Goal: Task Accomplishment & Management: Use online tool/utility

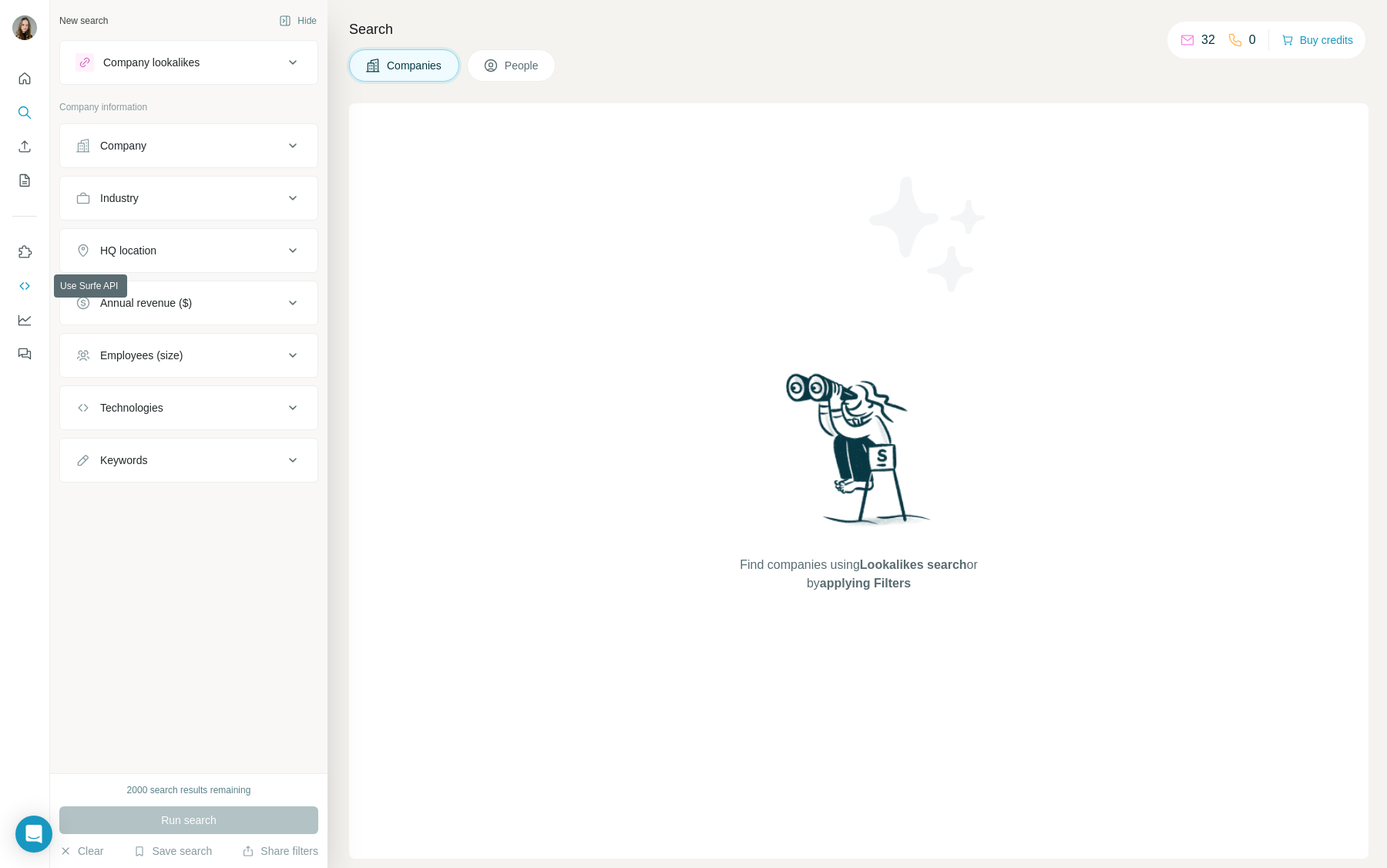
click at [30, 285] on icon "Use Surfe API" at bounding box center [25, 286] width 16 height 16
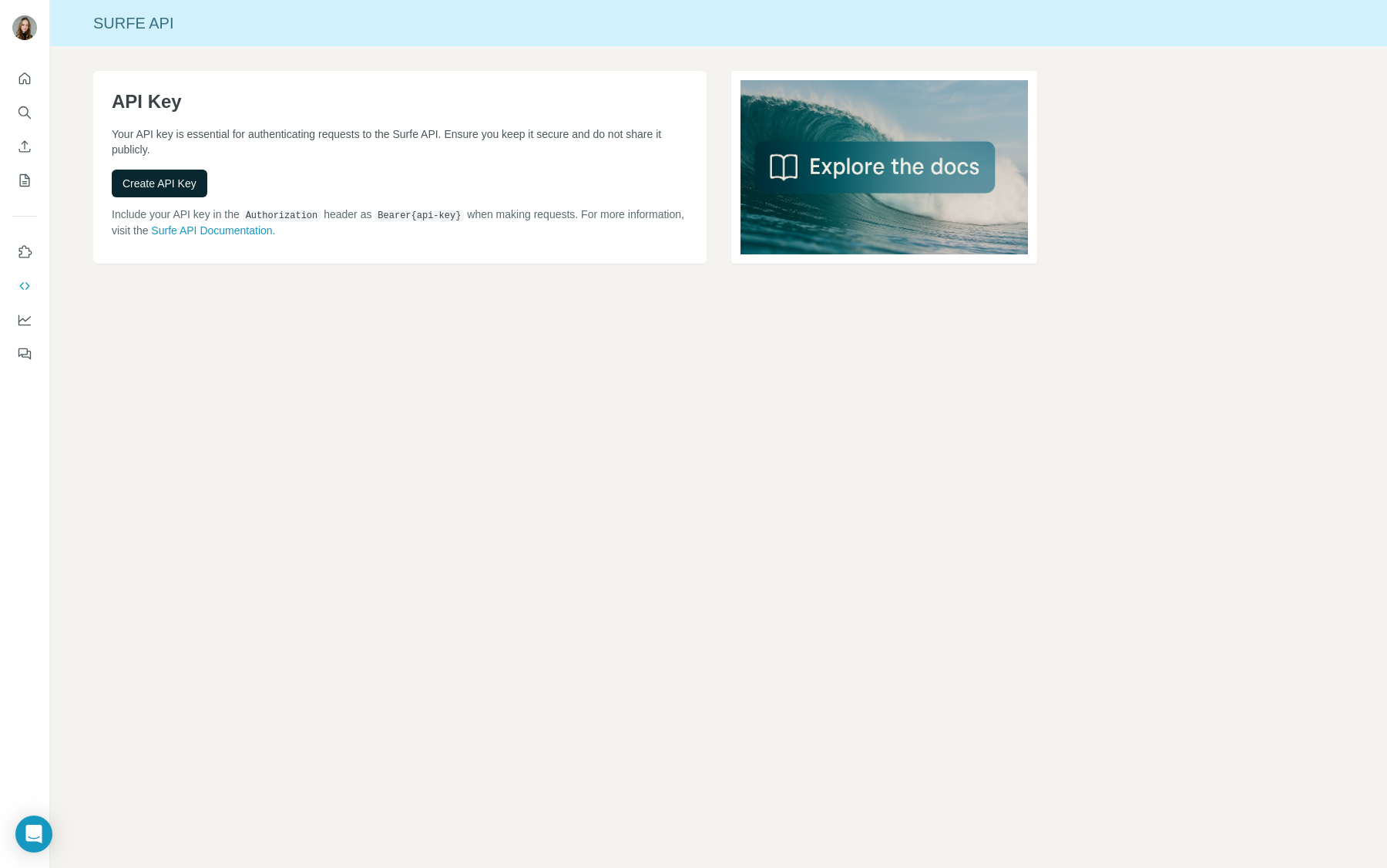
click at [173, 178] on span "Create API Key" at bounding box center [159, 184] width 74 height 16
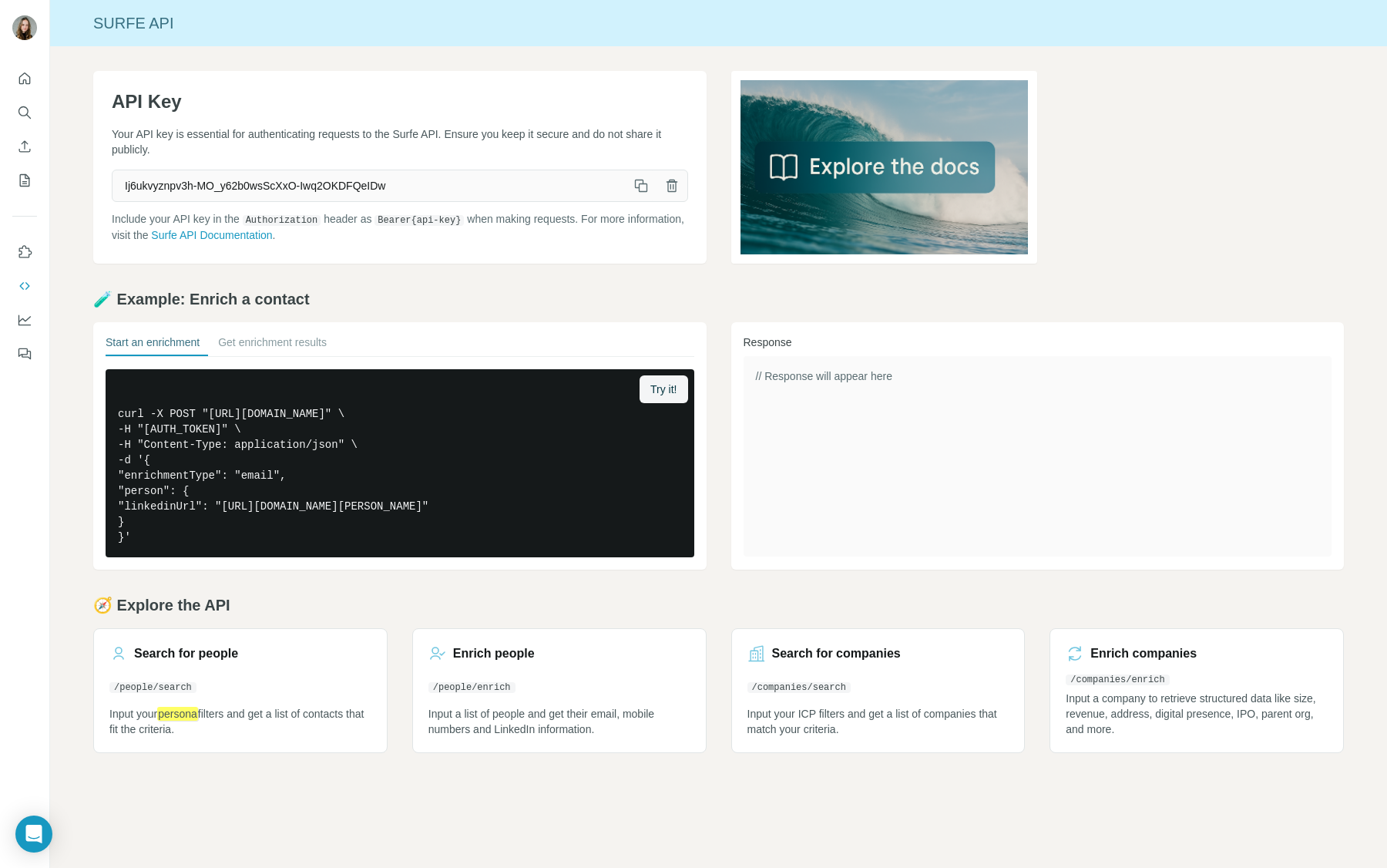
click at [640, 190] on icon "button" at bounding box center [641, 186] width 16 height 16
click at [892, 166] on img at bounding box center [884, 167] width 307 height 192
